Goal: Navigation & Orientation: Find specific page/section

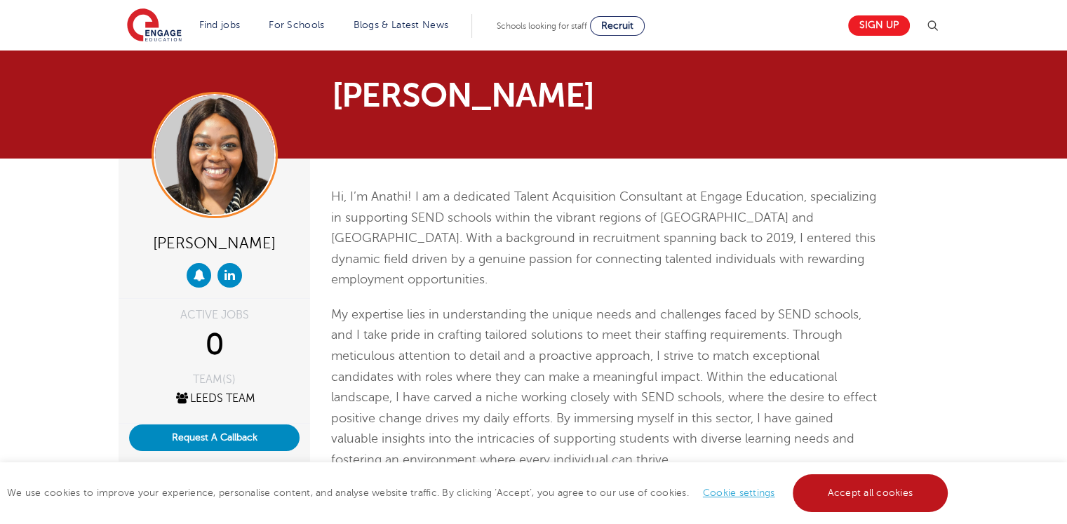
click at [853, 494] on link "Accept all cookies" at bounding box center [870, 493] width 156 height 38
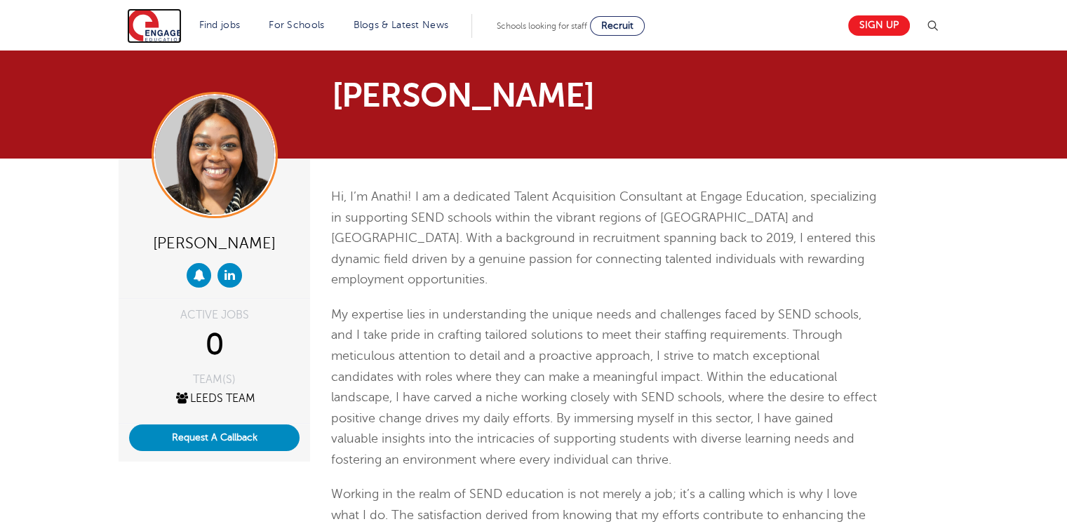
click at [154, 27] on img at bounding box center [154, 25] width 55 height 35
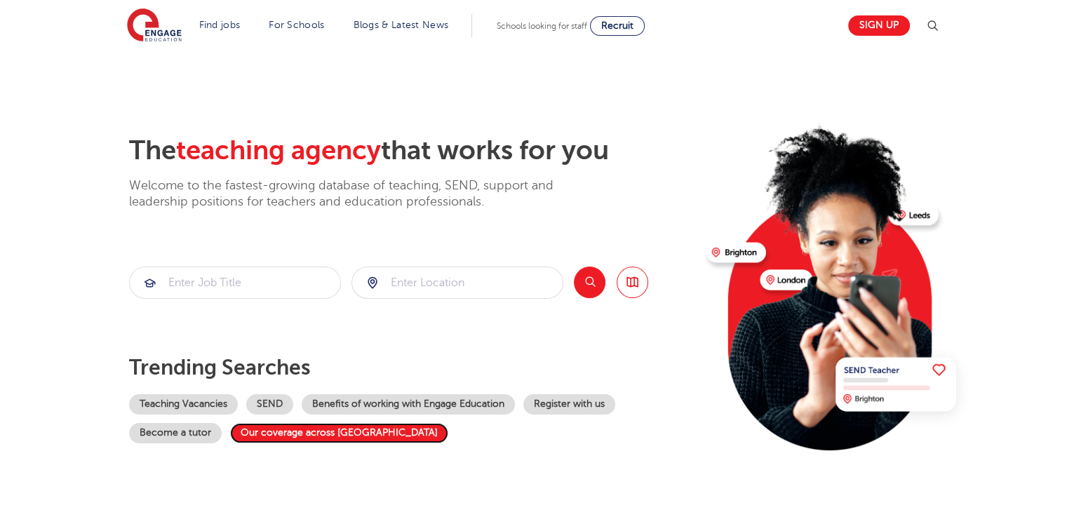
click at [278, 426] on link "Our coverage across England" at bounding box center [339, 433] width 218 height 20
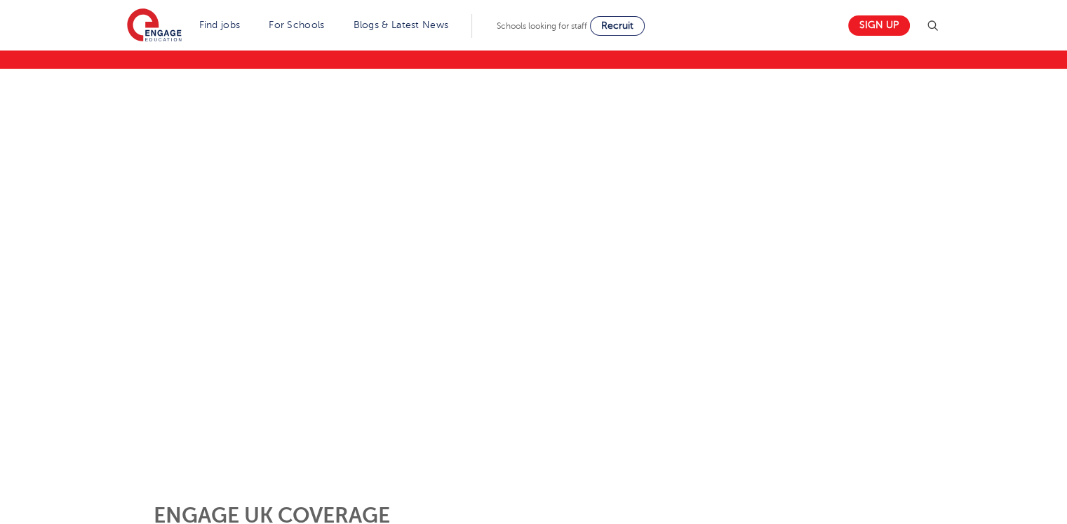
scroll to position [140, 0]
